Goal: Find specific page/section: Find specific page/section

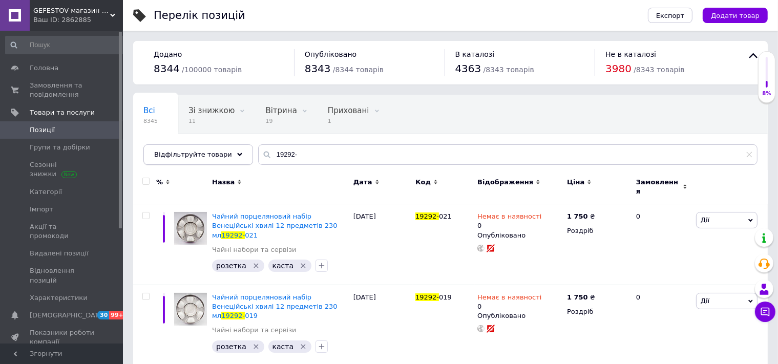
drag, startPoint x: 298, startPoint y: 156, endPoint x: 236, endPoint y: 146, distance: 62.8
click at [258, 150] on input "19292-" at bounding box center [508, 154] width 500 height 20
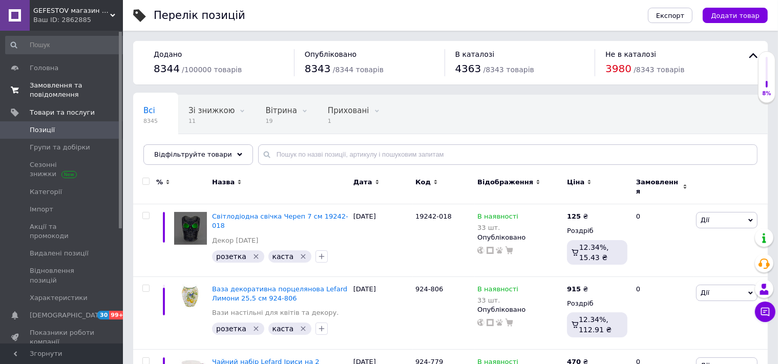
click at [59, 94] on span "Замовлення та повідомлення" at bounding box center [62, 90] width 65 height 18
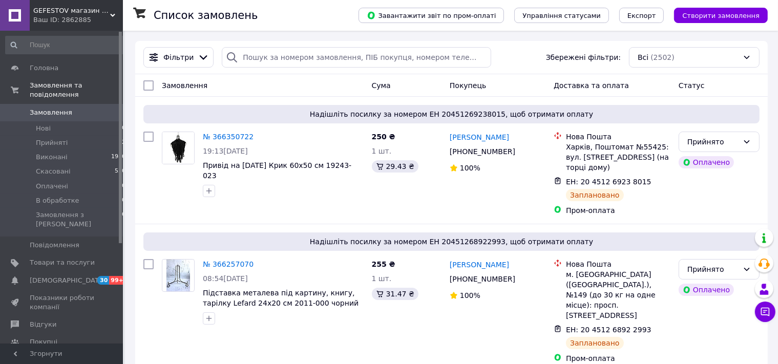
click at [120, 9] on div "GEFESTOV магазин сувенірів та подарунків (опт-роздріб) Ваш ID: 2862885" at bounding box center [76, 15] width 93 height 31
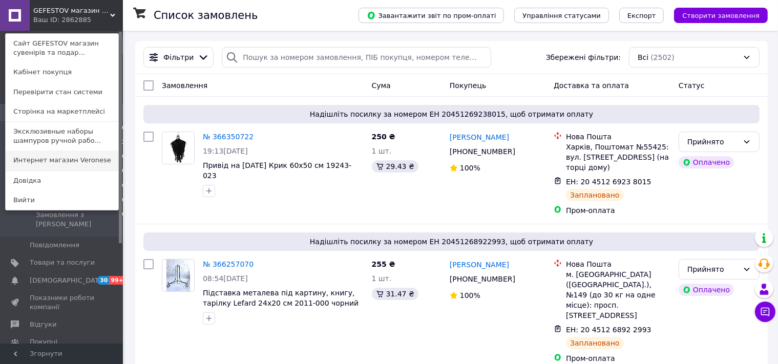
click at [44, 164] on link "Интернет магазин Veronеse" at bounding box center [62, 160] width 113 height 19
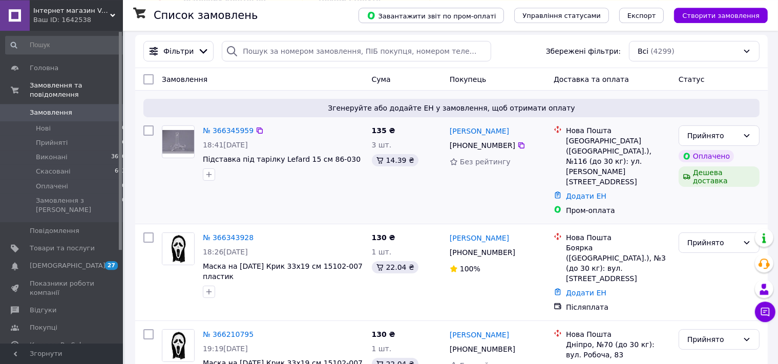
scroll to position [162, 0]
